Goal: Task Accomplishment & Management: Use online tool/utility

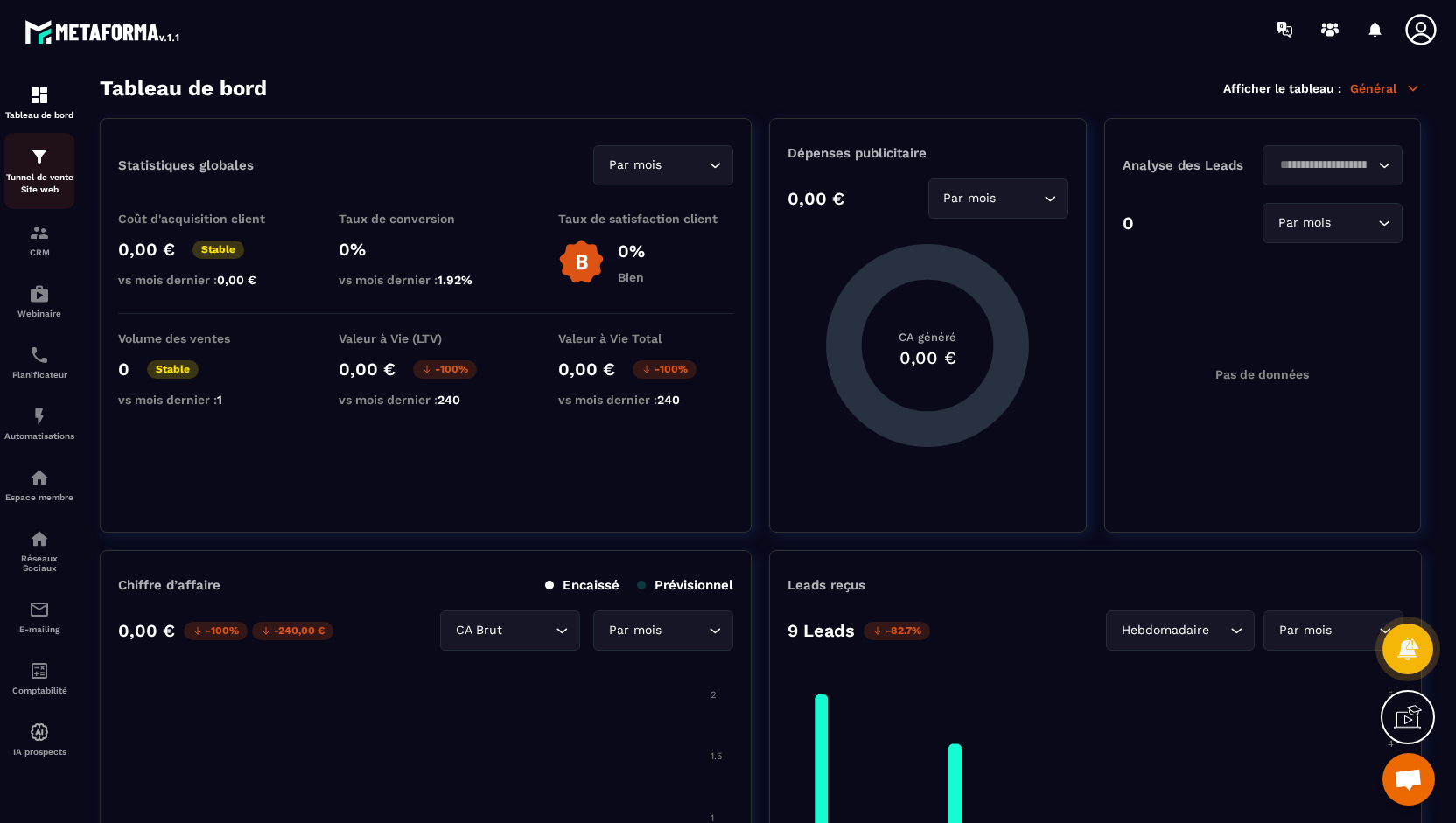
click at [34, 159] on img at bounding box center [39, 156] width 21 height 21
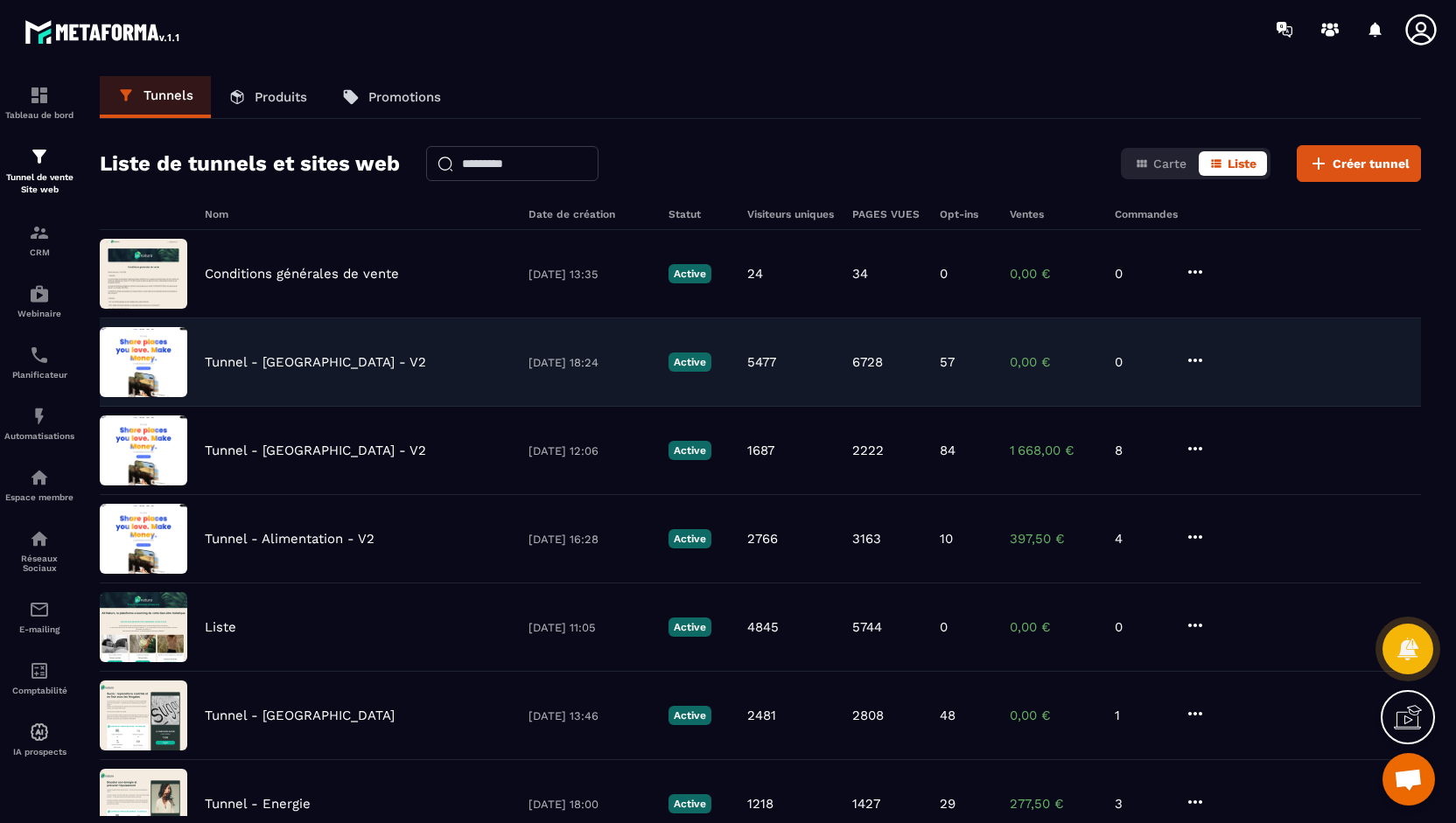
click at [257, 359] on p "Tunnel - [GEOGRAPHIC_DATA] - V2" at bounding box center [316, 361] width 221 height 16
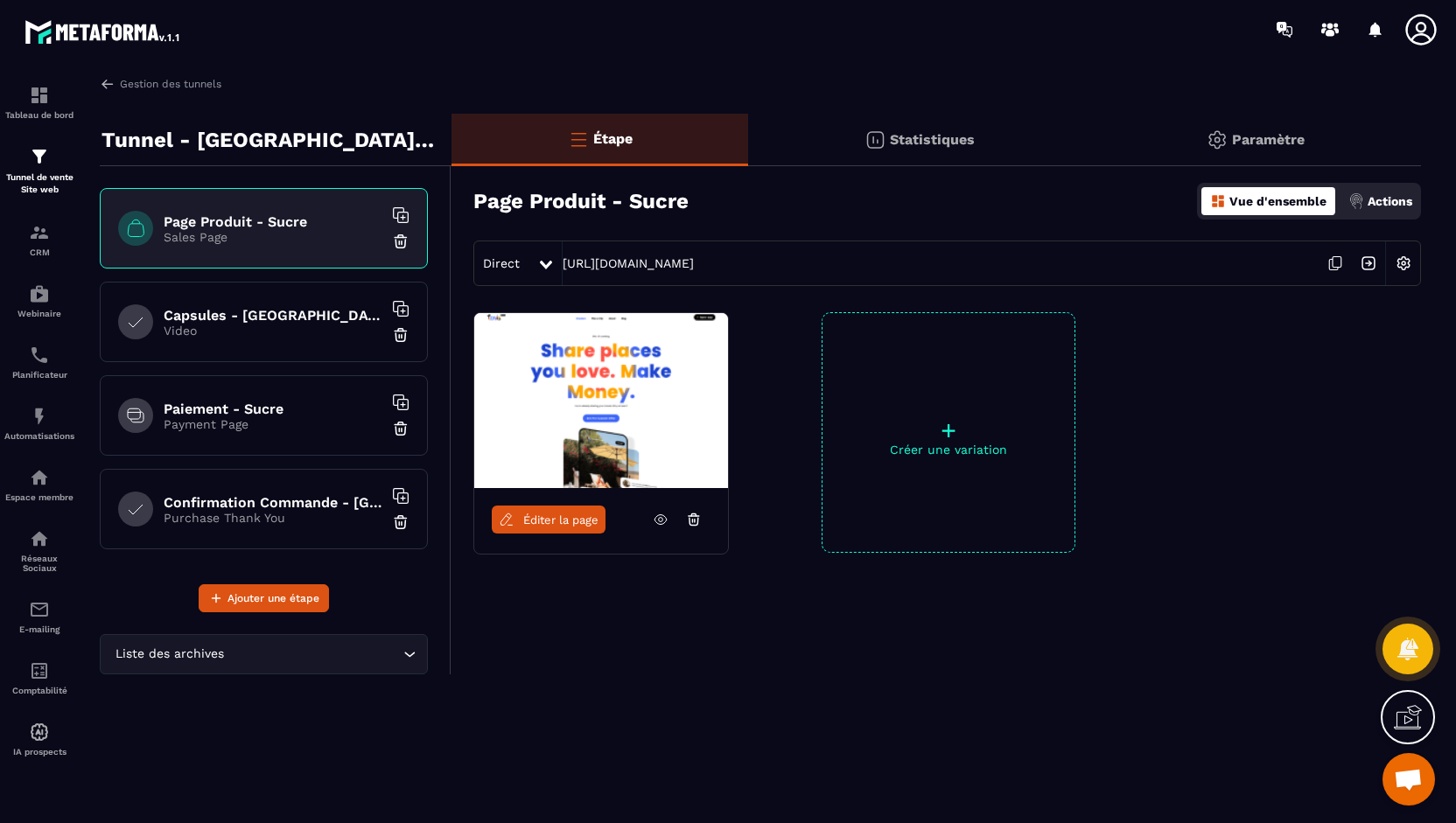
click at [200, 325] on p "Video" at bounding box center [272, 330] width 218 height 14
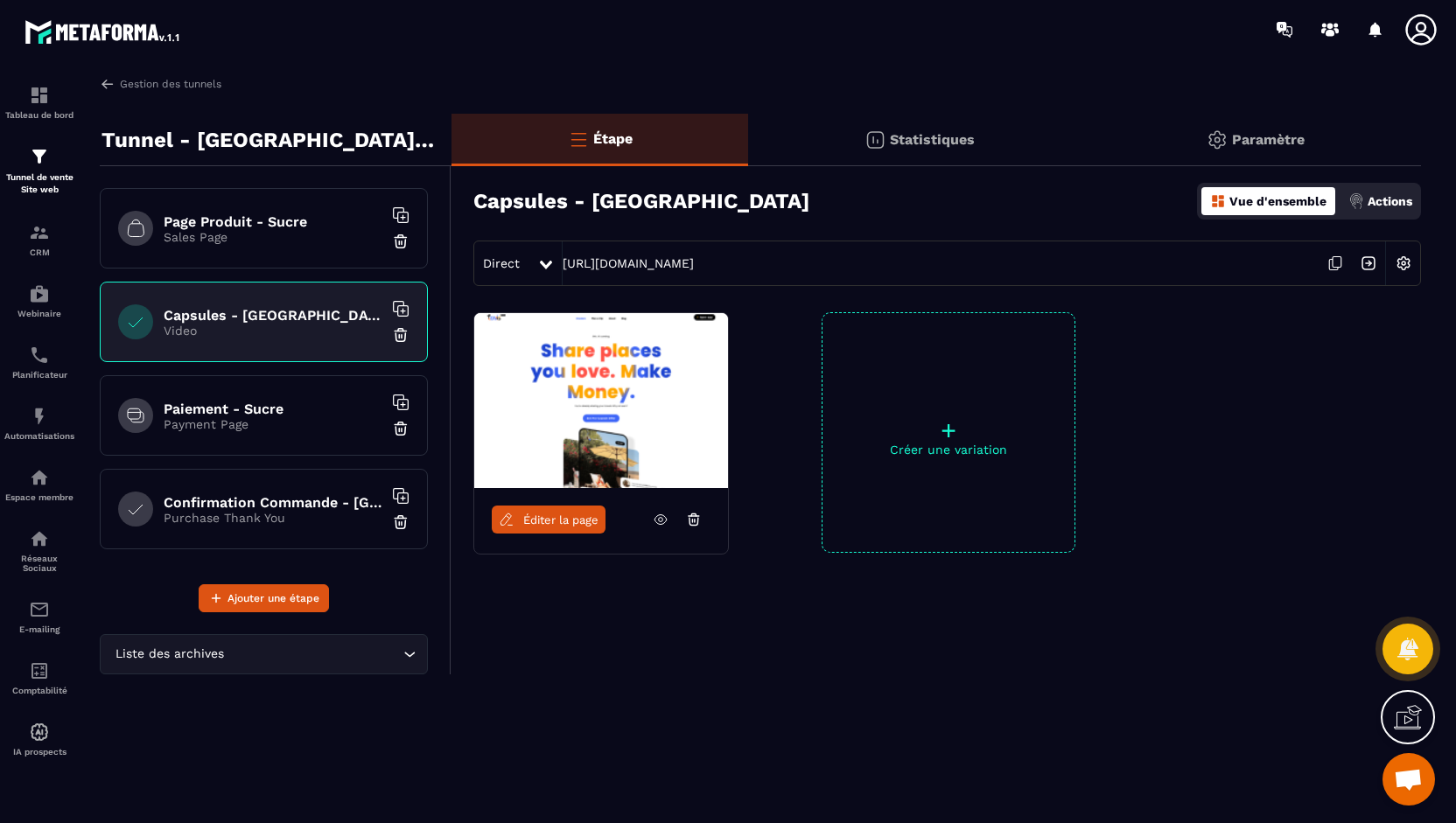
click at [654, 519] on icon at bounding box center [660, 519] width 16 height 16
